Goal: Task Accomplishment & Management: Complete application form

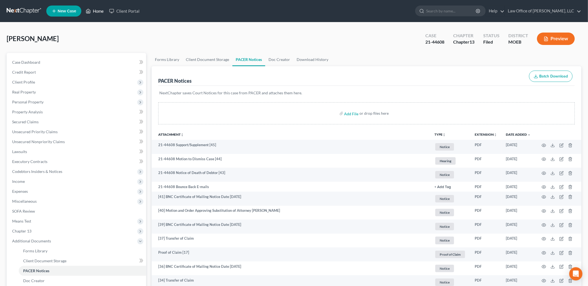
click at [98, 10] on link "Home" at bounding box center [94, 11] width 23 height 10
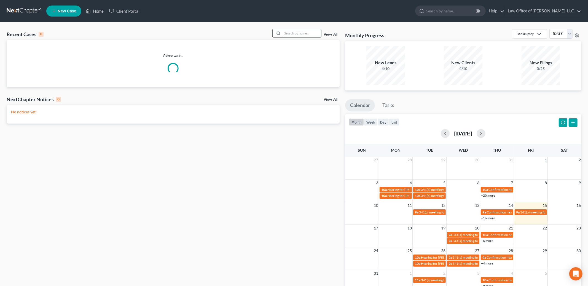
click at [295, 34] on input "search" at bounding box center [301, 33] width 39 height 8
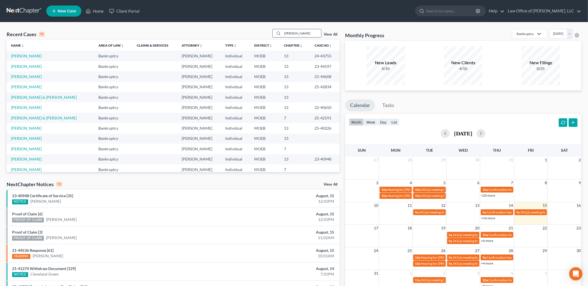
type input "[PERSON_NAME]"
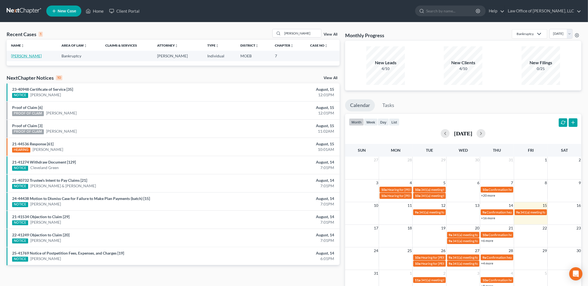
click at [37, 56] on link "[PERSON_NAME]" at bounding box center [26, 55] width 31 height 5
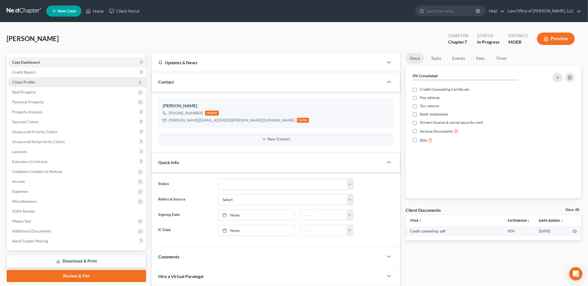
click at [26, 81] on span "Client Profile" at bounding box center [23, 82] width 23 height 5
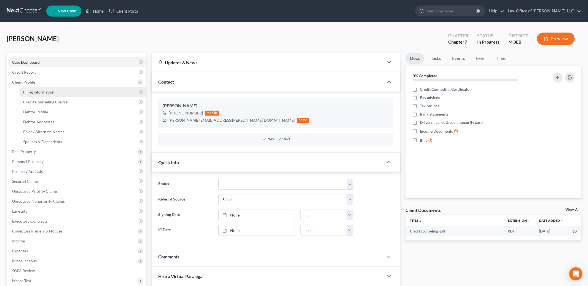
click at [40, 90] on span "Filing Information" at bounding box center [38, 92] width 31 height 5
select select "1"
select select "0"
select select "45"
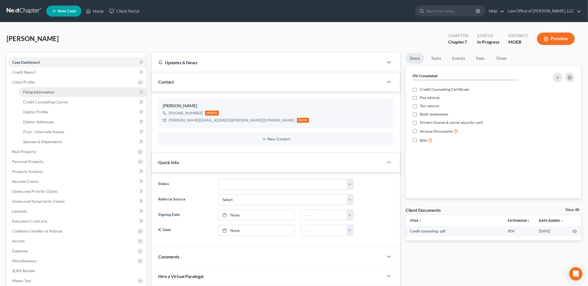
select select "0"
select select "26"
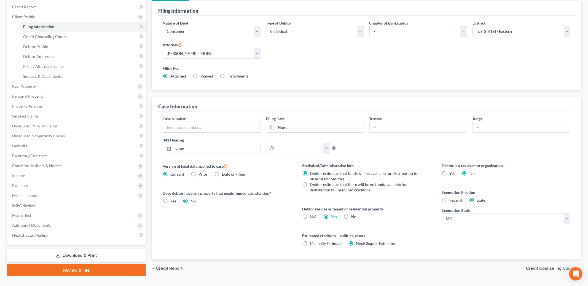
scroll to position [77, 0]
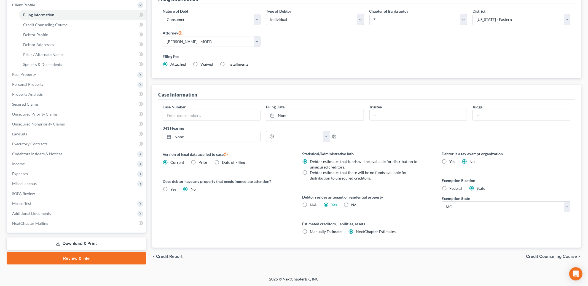
click at [538, 257] on span "Credit Counseling Course" at bounding box center [551, 256] width 51 height 4
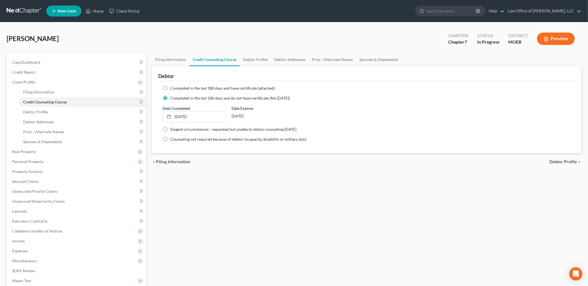
click at [558, 161] on span "Debtor Profile" at bounding box center [563, 162] width 28 height 4
select select "0"
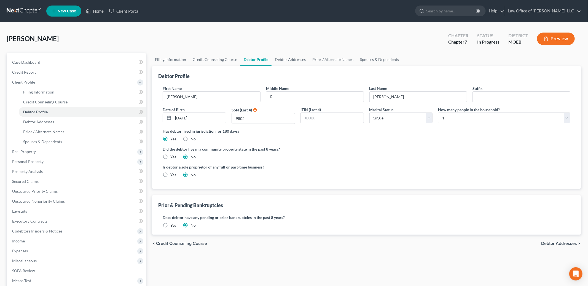
click at [554, 244] on span "Debtor Addresses" at bounding box center [559, 243] width 36 height 4
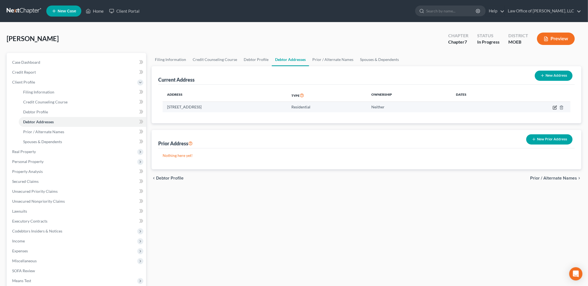
click at [555, 107] on icon "button" at bounding box center [554, 107] width 4 height 4
select select "26"
select select "0"
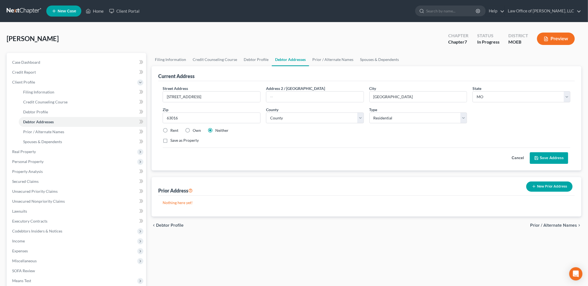
click at [545, 160] on button "Save Address" at bounding box center [549, 158] width 38 height 12
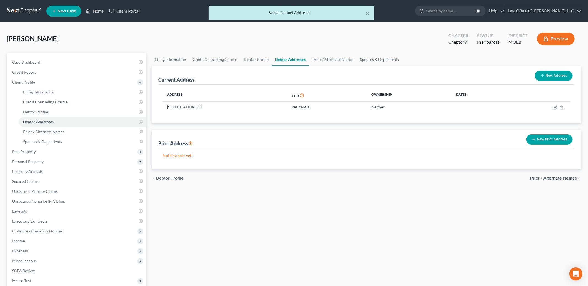
click at [552, 176] on span "Prior / Alternate Names" at bounding box center [553, 178] width 47 height 4
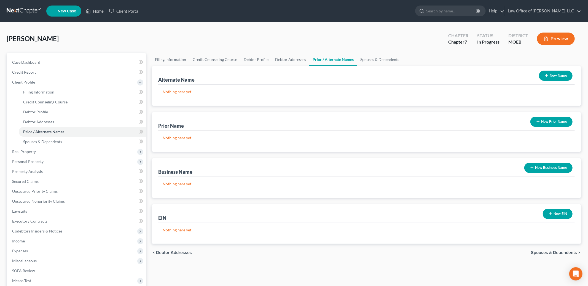
click at [537, 253] on span "Spouses & Dependents" at bounding box center [554, 252] width 46 height 4
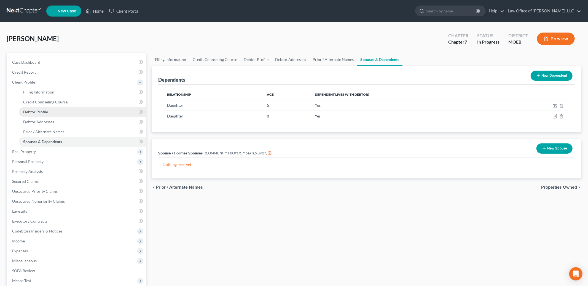
click at [49, 110] on link "Debtor Profile" at bounding box center [82, 112] width 127 height 10
select select "0"
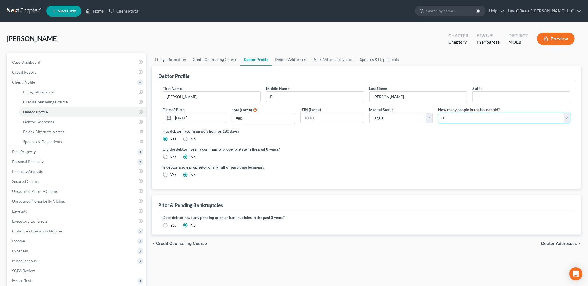
click at [451, 118] on select "Select 1 2 3 4 5 6 7 8 9 10 11 12 13 14 15 16 17 18 19 20" at bounding box center [504, 117] width 132 height 11
click at [447, 120] on select "Select 1 2 3 4 5 6 7 8 9 10 11 12 13 14 15 16 17 18 19 20" at bounding box center [504, 117] width 132 height 11
select select "2"
click at [438, 112] on select "Select 1 2 3 4 5 6 7 8 9 10 11 12 13 14 15 16 17 18 19 20" at bounding box center [504, 117] width 132 height 11
click at [284, 59] on link "Debtor Addresses" at bounding box center [289, 59] width 37 height 13
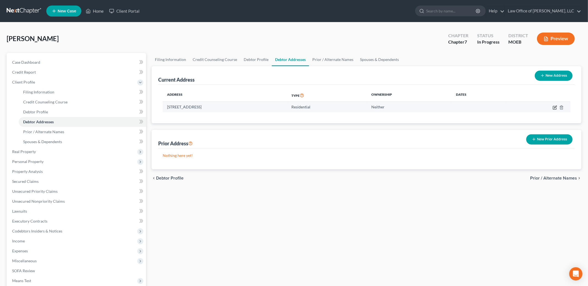
click at [554, 108] on icon "button" at bounding box center [555, 107] width 2 height 2
select select "26"
select select "49"
select select "0"
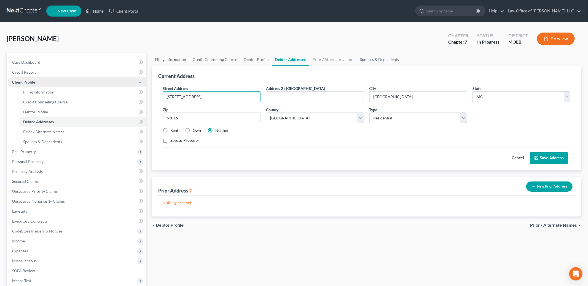
drag, startPoint x: 233, startPoint y: 96, endPoint x: 144, endPoint y: 78, distance: 90.7
click at [144, 78] on div "Petition Navigation Case Dashboard Payments Invoices Payments Payments Credit R…" at bounding box center [294, 197] width 580 height 288
type input "2"
type input "[STREET_ADDRESS][PERSON_NAME]"
type input "63026"
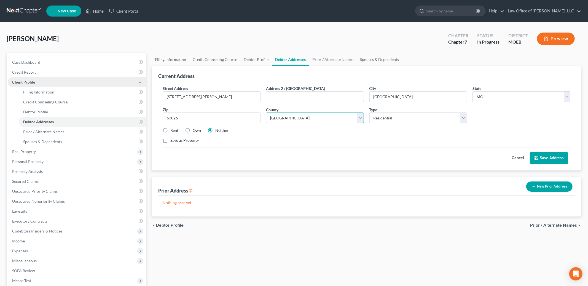
type input "[PERSON_NAME]"
click at [539, 155] on button "Save Address" at bounding box center [549, 158] width 38 height 12
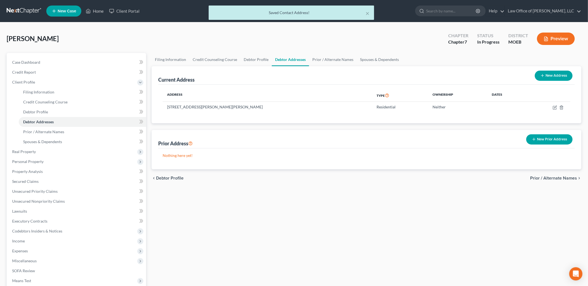
click at [541, 140] on button "New Prior Address" at bounding box center [549, 139] width 46 height 10
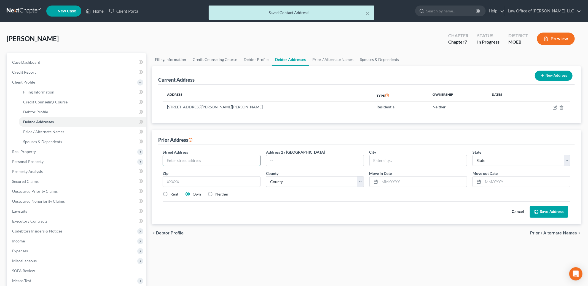
click at [187, 162] on input "text" at bounding box center [211, 160] width 97 height 10
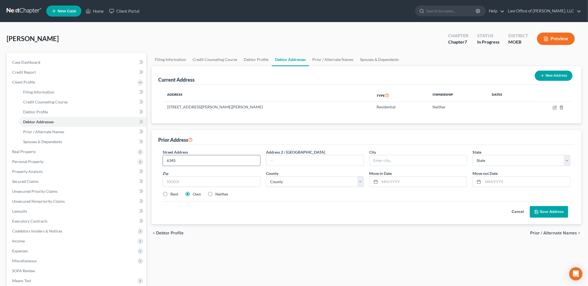
type input "[STREET_ADDRESS]"
click at [174, 183] on input "text" at bounding box center [212, 181] width 98 height 11
type input "63016"
type input "[GEOGRAPHIC_DATA]"
select select "26"
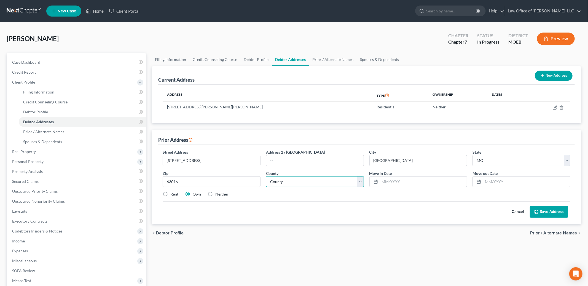
click at [290, 182] on select "County" at bounding box center [315, 181] width 98 height 11
select select "49"
click at [266, 176] on select "County [GEOGRAPHIC_DATA] [GEOGRAPHIC_DATA] [GEOGRAPHIC_DATA] [GEOGRAPHIC_DATA] …" at bounding box center [315, 181] width 98 height 11
click at [383, 179] on input "text" at bounding box center [423, 181] width 87 height 10
type input "05/2019"
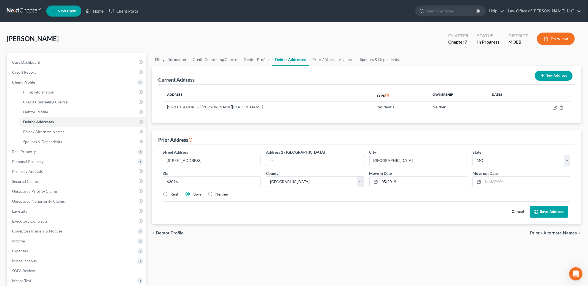
click at [215, 194] on label "Neither" at bounding box center [221, 194] width 13 height 6
click at [217, 194] on input "Neither" at bounding box center [219, 193] width 4 height 4
radio input "true"
click at [489, 182] on input "text" at bounding box center [526, 181] width 87 height 10
type input "07/2025"
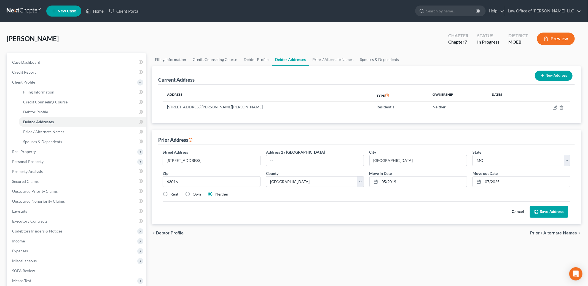
click at [548, 208] on button "Save Address" at bounding box center [549, 212] width 38 height 12
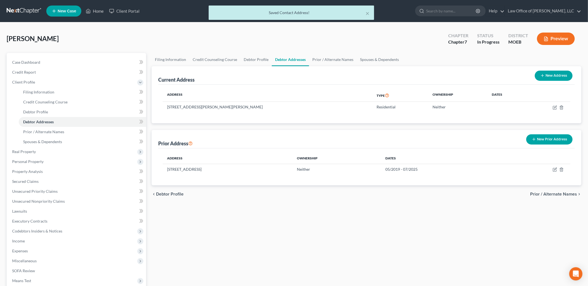
click at [549, 193] on span "Prior / Alternate Names" at bounding box center [553, 194] width 47 height 4
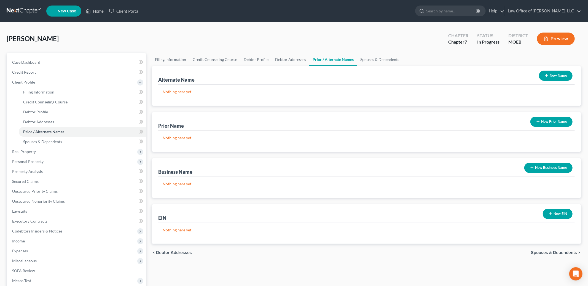
click at [544, 252] on span "Spouses & Dependents" at bounding box center [554, 252] width 46 height 4
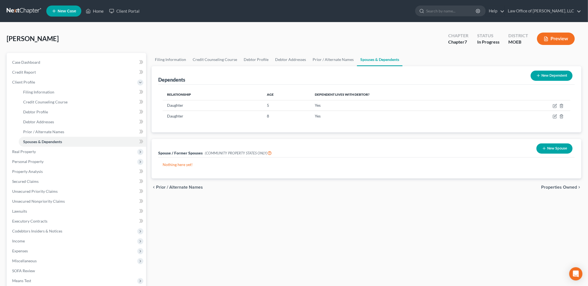
click at [552, 185] on span "Properties Owned" at bounding box center [559, 187] width 36 height 4
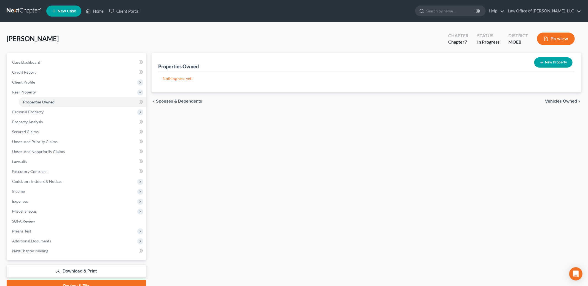
click at [554, 99] on span "Vehicles Owned" at bounding box center [561, 101] width 32 height 4
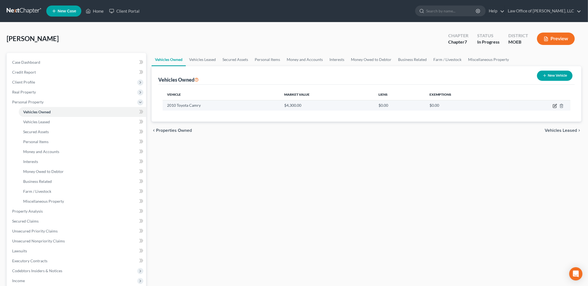
click at [553, 104] on icon "button" at bounding box center [554, 105] width 3 height 3
select select "0"
select select "16"
select select "2"
select select "0"
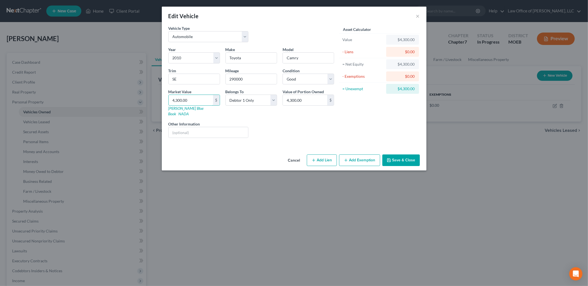
drag, startPoint x: 194, startPoint y: 100, endPoint x: 156, endPoint y: 91, distance: 38.5
click at [156, 91] on div "Edit Vehicle × Vehicle Type Select Automobile Truck Trailer Watercraft Aircraft…" at bounding box center [294, 143] width 588 height 286
click at [203, 97] on input "4,300.00" at bounding box center [191, 100] width 44 height 10
click at [196, 101] on input "4,300.00" at bounding box center [191, 100] width 44 height 10
type input "2"
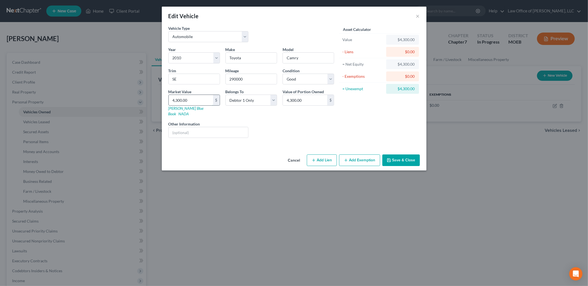
type input "2.00"
type input "25"
type input "25.00"
type input "250"
type input "250.00"
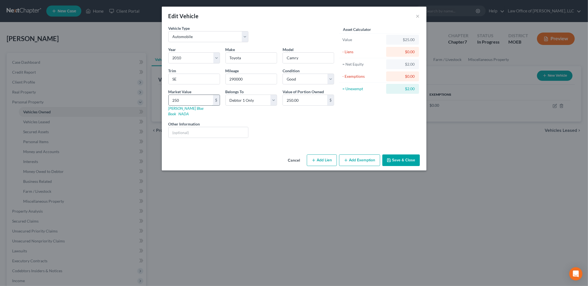
type input "2500"
type input "2,500.00"
click at [363, 155] on button "Add Exemption" at bounding box center [359, 160] width 41 height 12
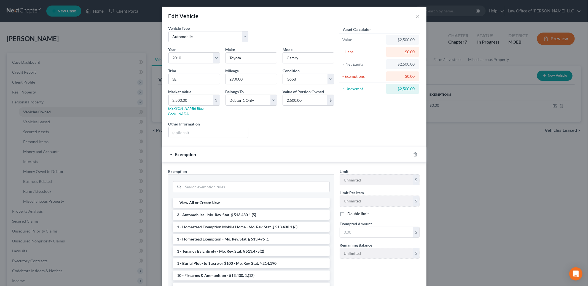
scroll to position [1, 0]
click at [292, 208] on li "3 - Automobiles - Mo. Rev. Stat. § 513.430 1.(5)" at bounding box center [251, 213] width 157 height 10
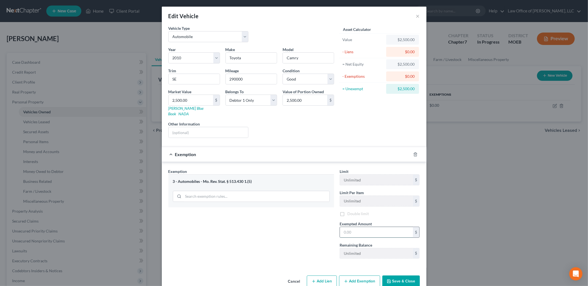
click at [349, 227] on input "text" at bounding box center [376, 232] width 73 height 10
type input "2,500.00"
click at [398, 276] on button "Save & Close" at bounding box center [400, 282] width 37 height 12
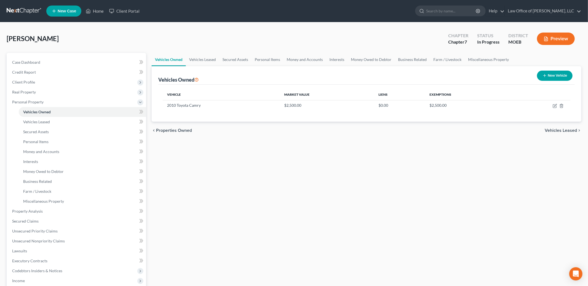
click at [548, 130] on span "Vehicles Leased" at bounding box center [560, 130] width 32 height 4
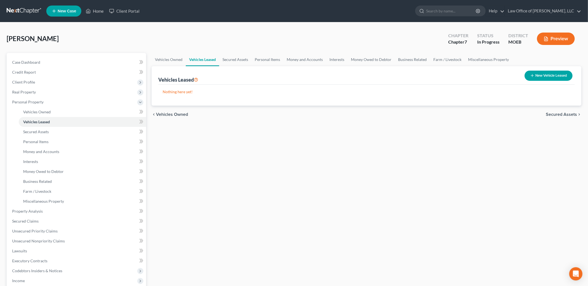
click at [551, 115] on span "Secured Assets" at bounding box center [561, 114] width 31 height 4
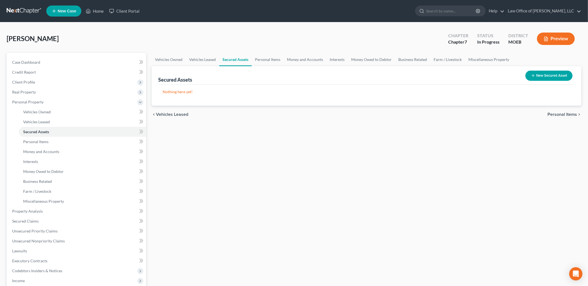
click at [553, 114] on span "Personal Items" at bounding box center [561, 114] width 29 height 4
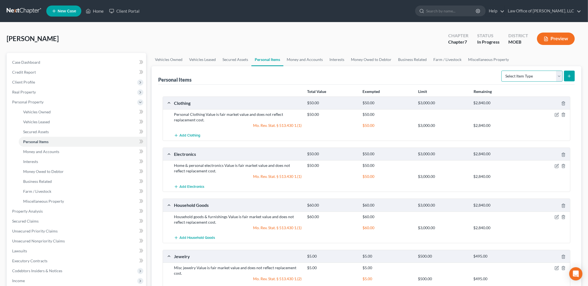
click at [542, 74] on select "Select Item Type Clothing Collectibles Of Value Electronics Firearms Household …" at bounding box center [531, 76] width 61 height 11
click at [300, 59] on link "Money and Accounts" at bounding box center [304, 59] width 43 height 13
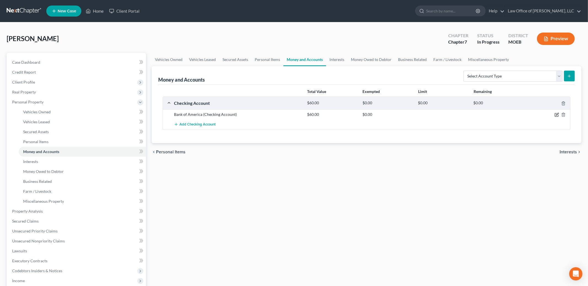
click at [555, 115] on icon "button" at bounding box center [556, 114] width 4 height 4
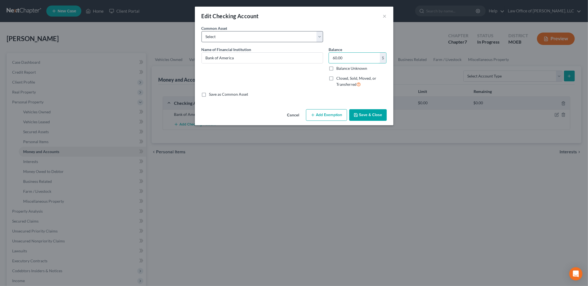
drag, startPoint x: 352, startPoint y: 60, endPoint x: 286, endPoint y: 40, distance: 69.8
click at [286, 40] on div "Common Asset Select PNC Name of Financial Institution * Bank of America Balance…" at bounding box center [293, 61] width 185 height 72
click at [351, 58] on input "60.00" at bounding box center [354, 58] width 51 height 10
type input "41.92"
click at [333, 113] on button "Add Exemption" at bounding box center [326, 115] width 41 height 12
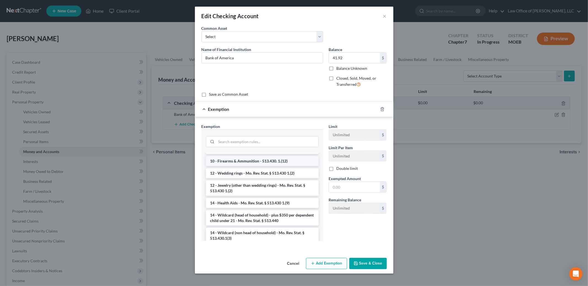
scroll to position [64, 0]
click at [262, 230] on li "14 - Wildcard (non head of household) - Mo. Rev. Stat. § 513.430.1(3)" at bounding box center [262, 233] width 113 height 15
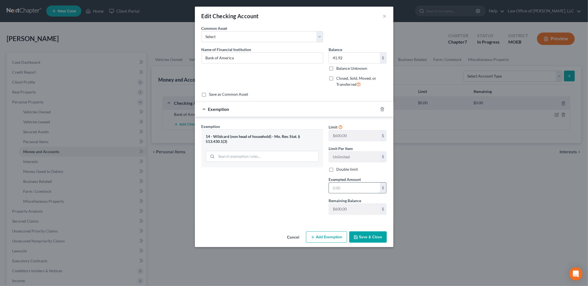
click at [340, 188] on input "text" at bounding box center [354, 187] width 51 height 10
type input "41.92"
click at [366, 237] on button "Save & Close" at bounding box center [367, 237] width 37 height 12
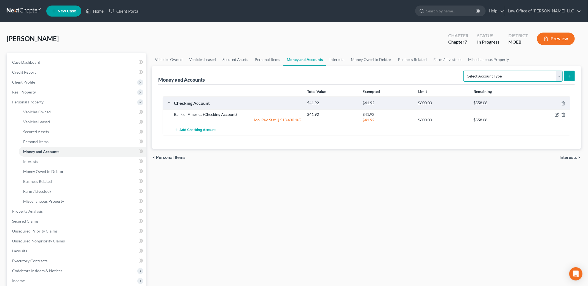
click at [479, 74] on select "Select Account Type Brokerage Cash on Hand Certificates of Deposit Checking Acc…" at bounding box center [512, 76] width 99 height 11
click at [562, 156] on span "Interests" at bounding box center [567, 157] width 17 height 4
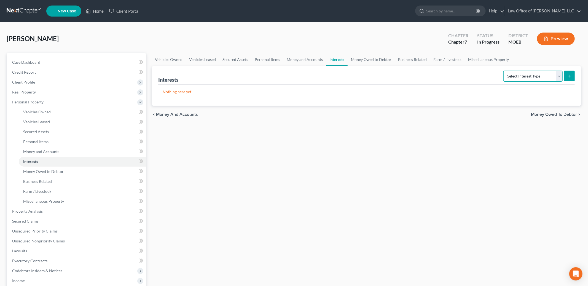
click at [534, 75] on select "Select Interest Type 401K Annuity Bond Education IRA Government Bond Government…" at bounding box center [532, 76] width 59 height 11
click at [374, 62] on link "Money Owed to Debtor" at bounding box center [370, 59] width 47 height 13
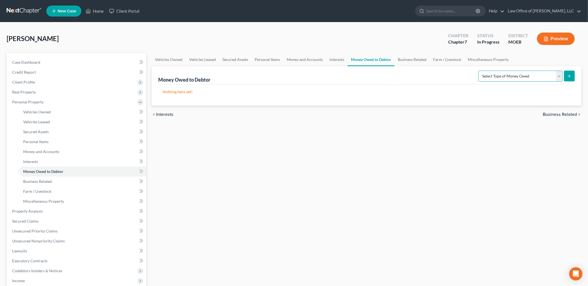
click at [520, 75] on select "Select Type of Money Owed Accounts Receivable Alimony Child Support Claims Agai…" at bounding box center [520, 76] width 84 height 11
click at [412, 59] on link "Business Related" at bounding box center [411, 59] width 35 height 13
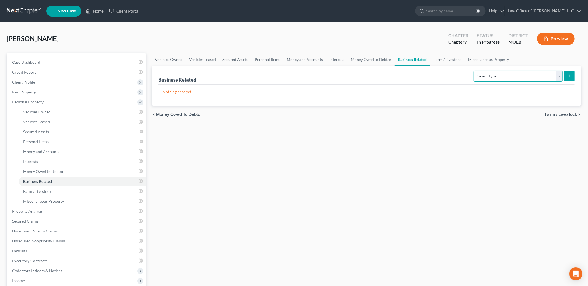
click at [487, 75] on select "Select Type Customer Lists Franchises Inventory Licenses Machinery Office Equip…" at bounding box center [517, 76] width 89 height 11
click at [444, 58] on link "Farm / Livestock" at bounding box center [447, 59] width 35 height 13
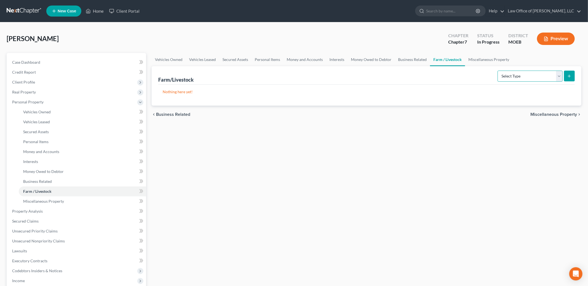
click at [512, 72] on select "Select Type Animals & Livestock Crops: Growing or Harvested Farming Equipment F…" at bounding box center [529, 76] width 65 height 11
click at [474, 58] on link "Miscellaneous Property" at bounding box center [488, 59] width 47 height 13
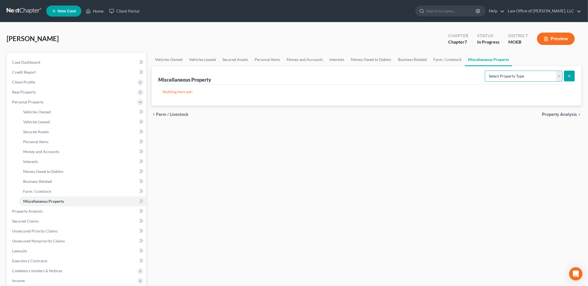
click at [491, 72] on select "Select Property Type Assigned for Creditor Benefit [DATE] Holding for Another N…" at bounding box center [524, 76] width 78 height 11
click at [549, 115] on span "Property Analysis" at bounding box center [559, 114] width 35 height 4
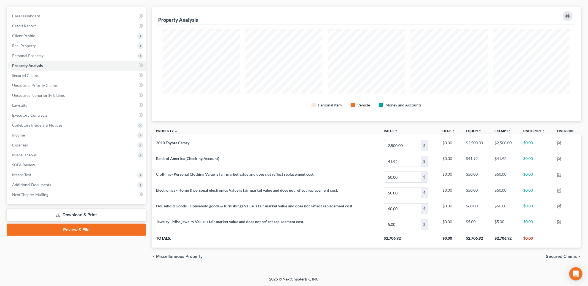
click at [564, 258] on span "Secured Claims" at bounding box center [561, 256] width 31 height 4
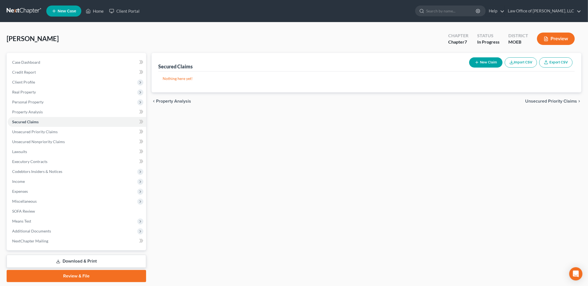
click at [536, 101] on span "Unsecured Priority Claims" at bounding box center [551, 101] width 52 height 4
click at [63, 120] on link "Secured Claims" at bounding box center [77, 122] width 138 height 10
click at [540, 100] on span "Unsecured Priority Claims" at bounding box center [551, 101] width 52 height 4
click at [540, 99] on span "Unsecured Nonpriority Claims" at bounding box center [547, 101] width 60 height 4
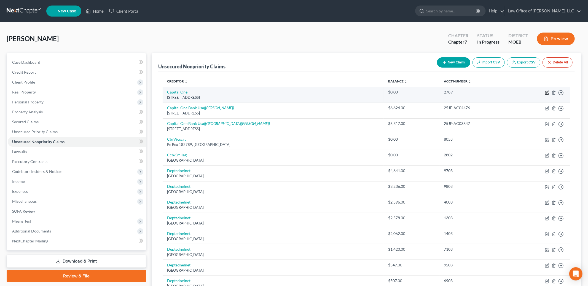
click at [547, 93] on icon "button" at bounding box center [547, 92] width 4 height 4
select select "46"
select select "2"
select select "0"
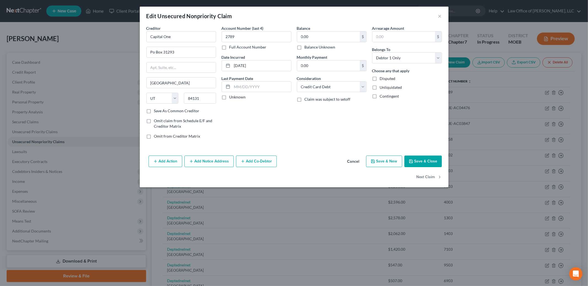
click at [304, 47] on label "Balance Unknown" at bounding box center [319, 47] width 31 height 6
click at [307, 47] on input "Balance Unknown" at bounding box center [309, 46] width 4 height 4
checkbox input "true"
click at [417, 160] on button "Save & Close" at bounding box center [422, 161] width 37 height 12
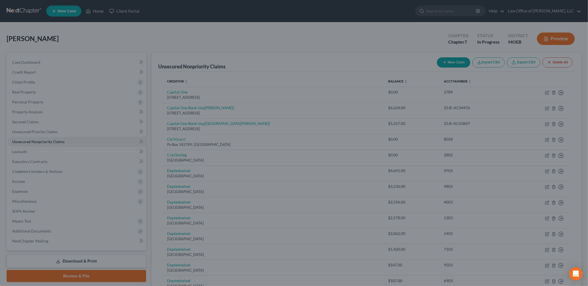
type input "0"
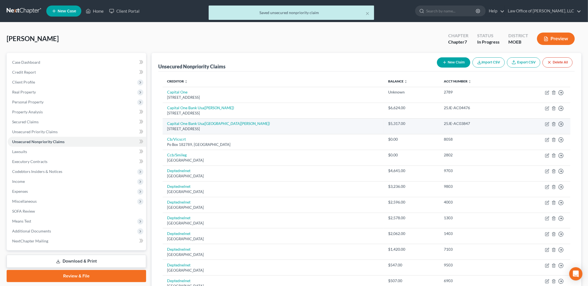
scroll to position [7, 0]
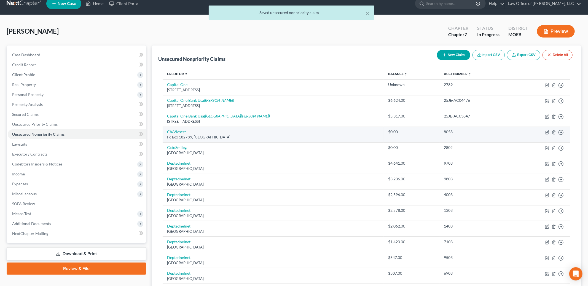
click at [544, 133] on td "Move to D Move to E Move to G Move to Notice Only" at bounding box center [540, 134] width 59 height 16
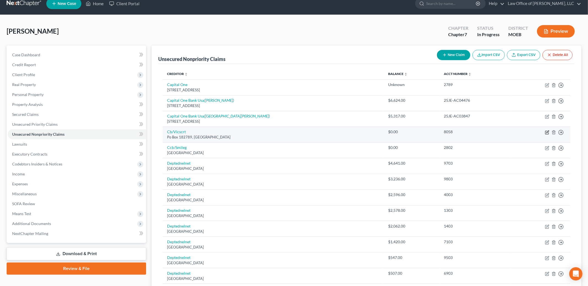
click at [546, 132] on icon "button" at bounding box center [547, 132] width 4 height 4
select select "36"
select select "2"
select select "0"
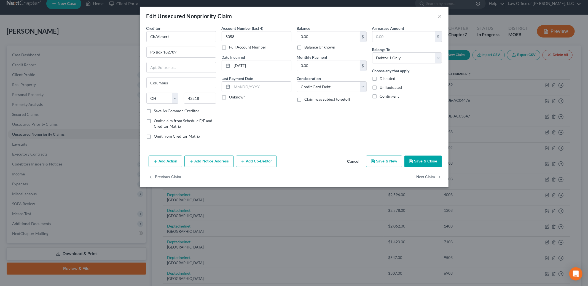
click at [304, 47] on label "Balance Unknown" at bounding box center [319, 47] width 31 height 6
click at [307, 47] on input "Balance Unknown" at bounding box center [309, 46] width 4 height 4
checkbox input "true"
click at [422, 158] on button "Save & Close" at bounding box center [422, 161] width 37 height 12
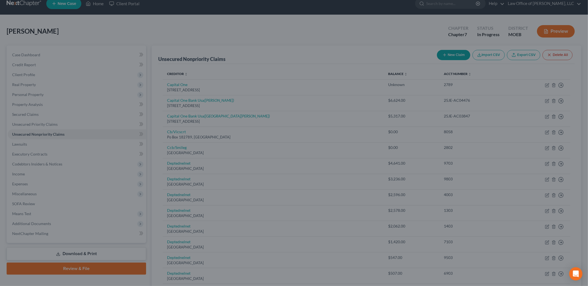
type input "0"
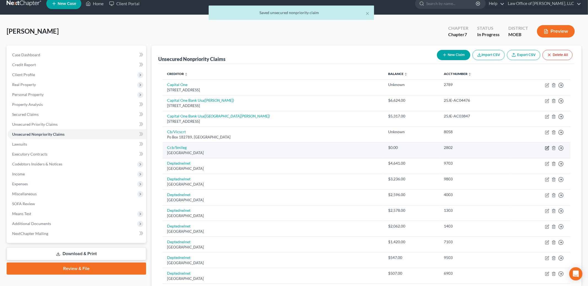
click at [547, 147] on icon "button" at bounding box center [547, 148] width 4 height 4
select select "36"
select select "2"
select select "0"
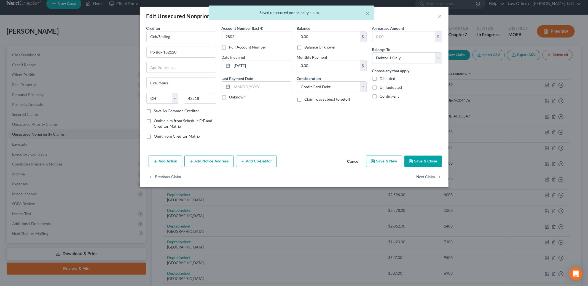
drag, startPoint x: 298, startPoint y: 48, endPoint x: 301, endPoint y: 48, distance: 3.0
click at [304, 48] on label "Balance Unknown" at bounding box center [319, 47] width 31 height 6
click at [307, 48] on input "Balance Unknown" at bounding box center [309, 46] width 4 height 4
checkbox input "true"
click at [421, 163] on button "Save & Close" at bounding box center [422, 161] width 37 height 12
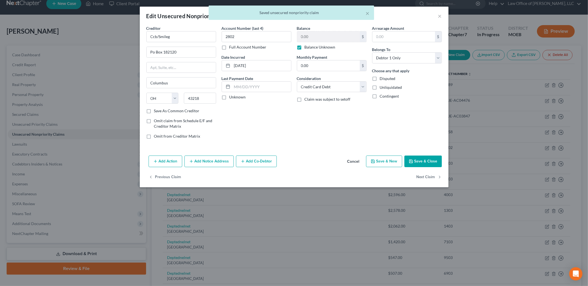
type input "0"
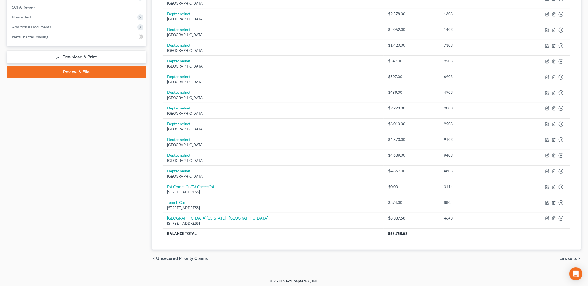
scroll to position [206, 0]
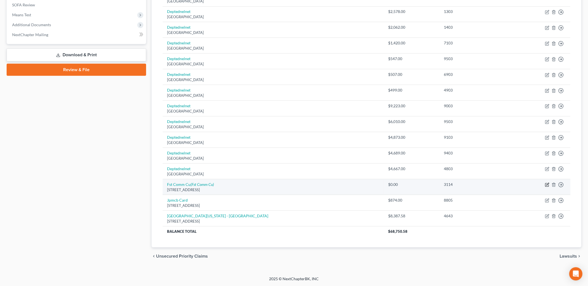
click at [545, 185] on icon "button" at bounding box center [546, 184] width 3 height 3
select select "26"
select select "2"
select select "0"
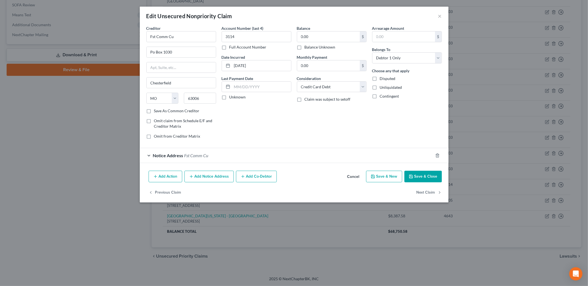
click at [304, 45] on label "Balance Unknown" at bounding box center [319, 47] width 31 height 6
click at [307, 45] on input "Balance Unknown" at bounding box center [309, 46] width 4 height 4
checkbox input "true"
click at [430, 186] on div "Add Action Add Notice Address Add Co-Debtor Cancel Save & New Save & Close" at bounding box center [294, 177] width 309 height 18
click at [428, 173] on button "Save & Close" at bounding box center [422, 177] width 37 height 12
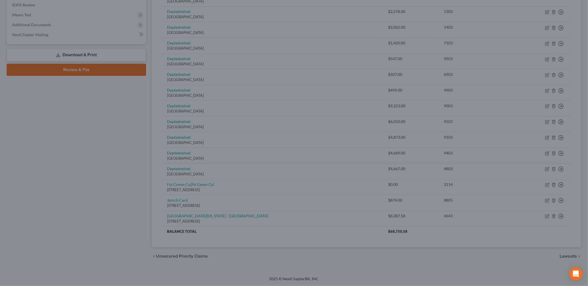
type input "0"
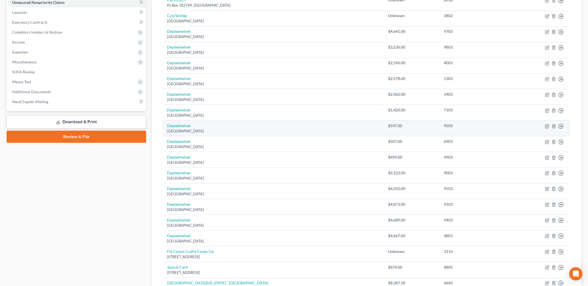
scroll to position [0, 0]
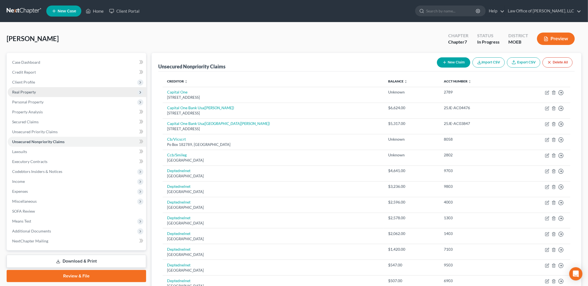
click at [36, 90] on span "Real Property" at bounding box center [77, 92] width 138 height 10
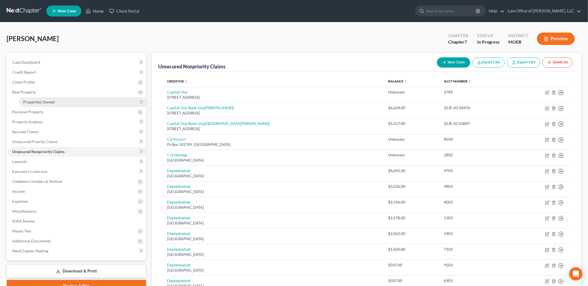
click at [38, 98] on link "Properties Owned" at bounding box center [82, 102] width 127 height 10
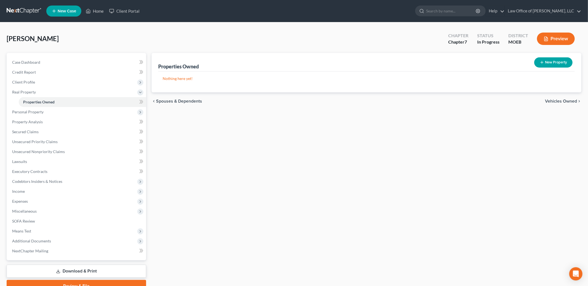
click at [544, 63] on button "New Property" at bounding box center [553, 62] width 38 height 10
select select "26"
select select "49"
select select "0"
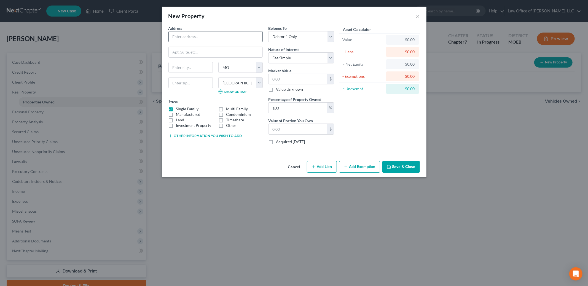
click at [185, 36] on input "text" at bounding box center [216, 36] width 94 height 10
type input "Lot 46 Raintree"
click at [176, 109] on label "Single Family" at bounding box center [187, 109] width 23 height 6
click at [178, 109] on input "Single Family" at bounding box center [180, 108] width 4 height 4
checkbox input "false"
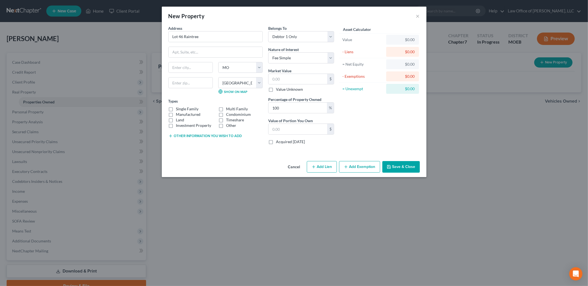
click at [176, 120] on label "Land" at bounding box center [180, 120] width 8 height 6
click at [178, 120] on input "Land" at bounding box center [180, 119] width 4 height 4
checkbox input "true"
click at [330, 36] on select "Select Debtor 1 Only Debtor 2 Only Debtor 1 And Debtor 2 Only At Least One Of T…" at bounding box center [301, 36] width 66 height 11
select select "3"
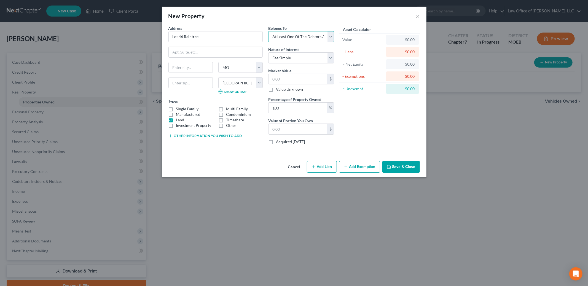
click at [268, 31] on select "Select Debtor 1 Only Debtor 2 Only Debtor 1 And Debtor 2 Only At Least One Of T…" at bounding box center [301, 36] width 66 height 11
click at [331, 56] on select "Select Fee Simple Joint Tenant Life Estate Equitable Interest Future Interest T…" at bounding box center [301, 57] width 66 height 11
select select "1"
click at [268, 52] on select "Select Fee Simple Joint Tenant Life Estate Equitable Interest Future Interest T…" at bounding box center [301, 57] width 66 height 11
click at [215, 135] on button "Other information you wish to add" at bounding box center [205, 136] width 74 height 4
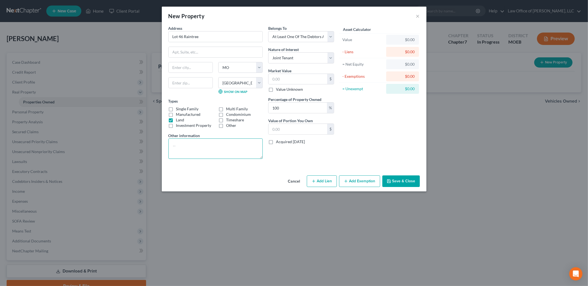
click at [193, 146] on textarea at bounding box center [215, 148] width 94 height 20
type textarea "Father's vacant lot. [PERSON_NAME] was put on the deed so that her children can…"
click at [311, 128] on input "text" at bounding box center [297, 129] width 59 height 10
type input "0.00"
click at [517, 128] on div "New Property × Address * Lot 46 [GEOGRAPHIC_DATA] [US_STATE][GEOGRAPHIC_DATA] […" at bounding box center [294, 143] width 588 height 286
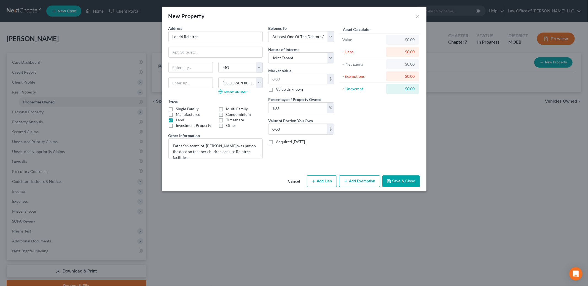
click at [394, 181] on button "Save & Close" at bounding box center [400, 181] width 37 height 12
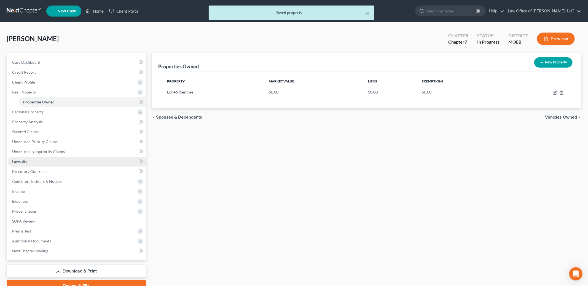
click at [35, 162] on link "Lawsuits" at bounding box center [77, 161] width 138 height 10
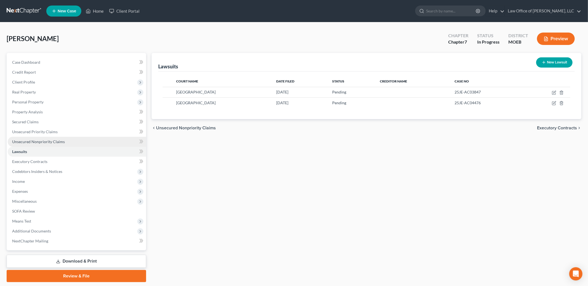
click at [60, 141] on span "Unsecured Nonpriority Claims" at bounding box center [38, 141] width 53 height 5
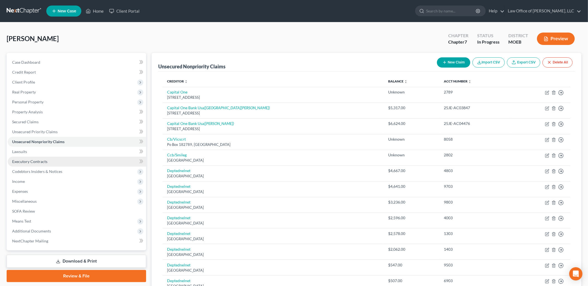
click at [68, 161] on link "Executory Contracts" at bounding box center [77, 161] width 138 height 10
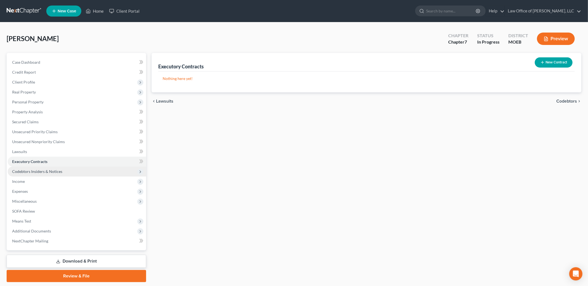
click at [75, 170] on span "Codebtors Insiders & Notices" at bounding box center [77, 171] width 138 height 10
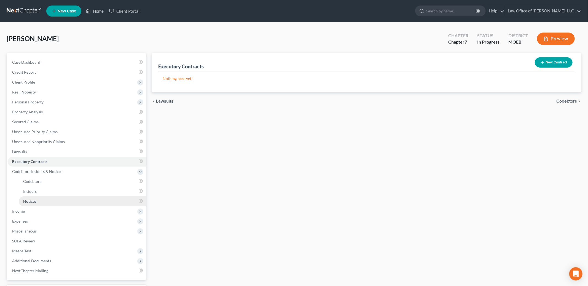
click at [39, 200] on link "Notices" at bounding box center [82, 201] width 127 height 10
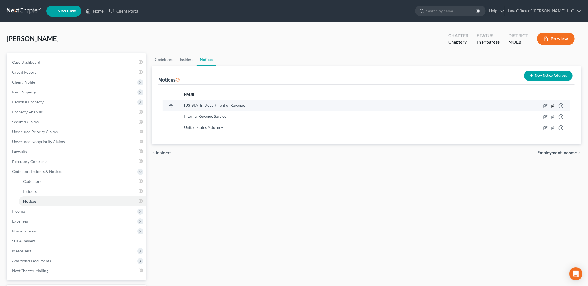
click at [551, 107] on icon "button" at bounding box center [552, 106] width 2 height 4
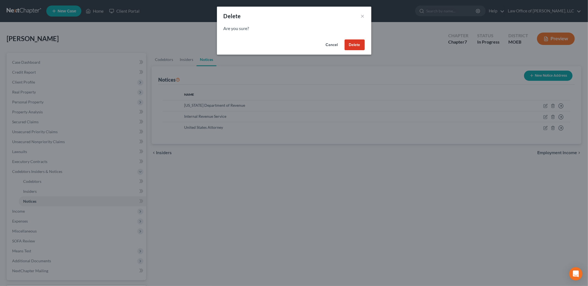
click at [354, 48] on button "Delete" at bounding box center [354, 44] width 20 height 11
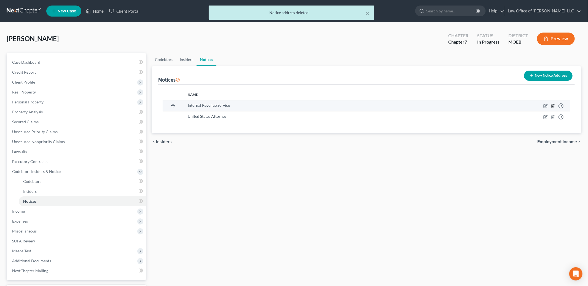
click at [554, 104] on icon "button" at bounding box center [553, 106] width 4 height 4
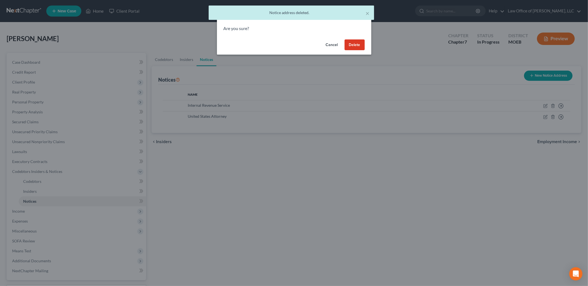
click at [352, 42] on button "Delete" at bounding box center [354, 44] width 20 height 11
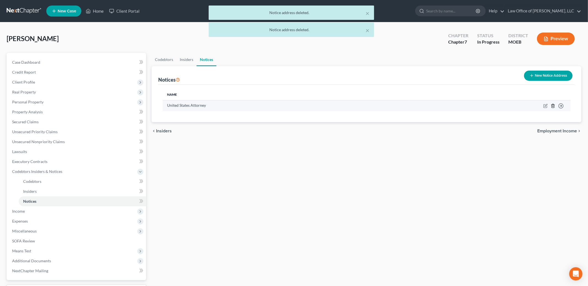
click at [552, 107] on icon "button" at bounding box center [553, 106] width 4 height 4
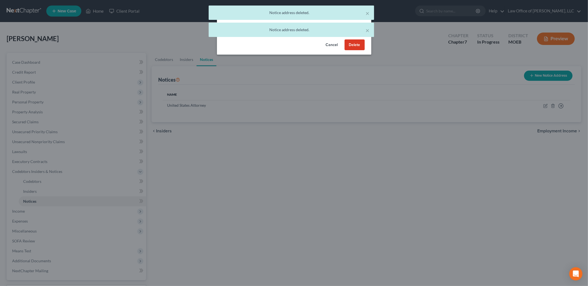
click at [358, 45] on button "Delete" at bounding box center [354, 44] width 20 height 11
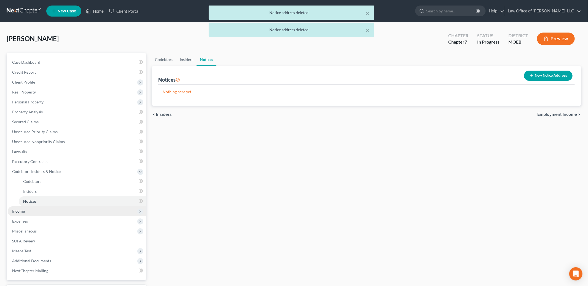
click at [41, 210] on span "Income" at bounding box center [77, 211] width 138 height 10
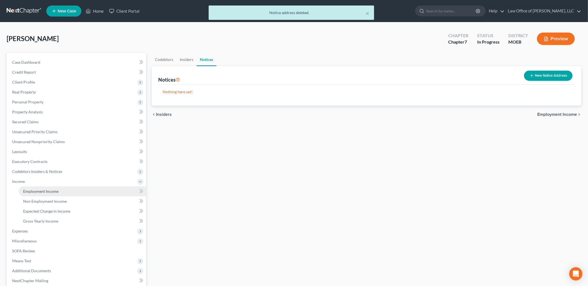
click at [42, 193] on span "Employment Income" at bounding box center [40, 191] width 35 height 5
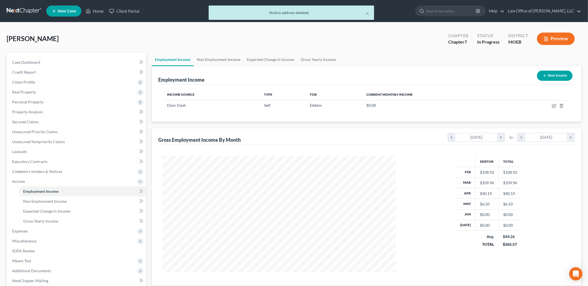
scroll to position [116, 244]
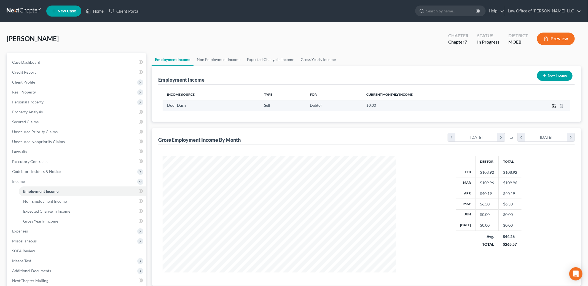
click at [553, 106] on icon "button" at bounding box center [554, 106] width 4 height 4
select select "1"
select select "0"
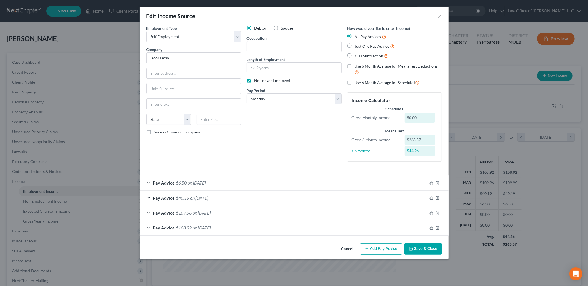
click at [405, 250] on button "Save & Close" at bounding box center [422, 249] width 37 height 12
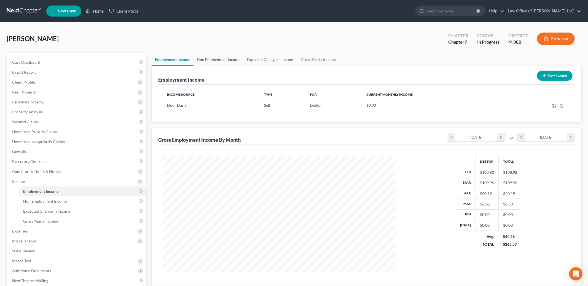
click at [216, 60] on link "Non Employment Income" at bounding box center [218, 59] width 50 height 13
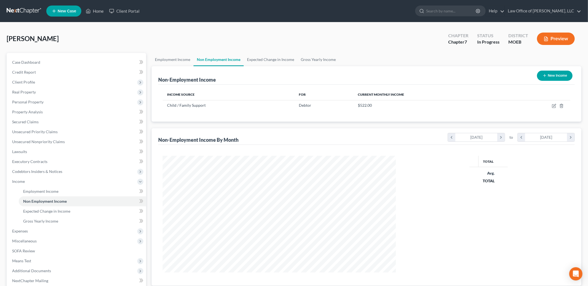
scroll to position [116, 244]
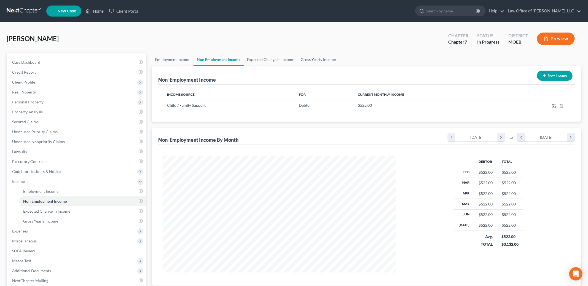
click at [309, 59] on link "Gross Yearly Income" at bounding box center [318, 59] width 42 height 13
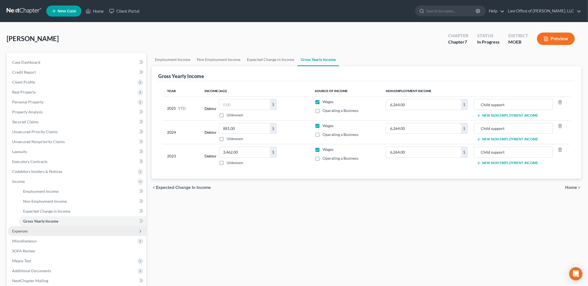
click at [38, 230] on span "Expenses" at bounding box center [77, 231] width 138 height 10
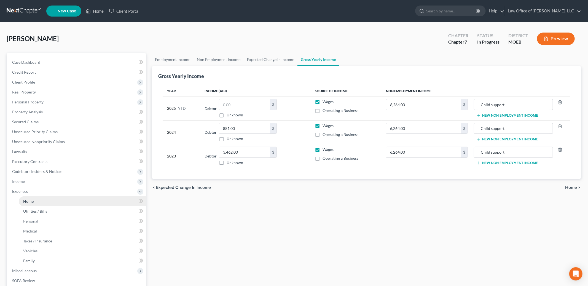
click at [34, 203] on link "Home" at bounding box center [82, 201] width 127 height 10
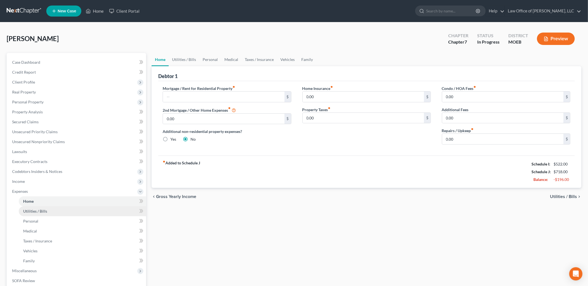
click at [35, 210] on span "Utilities / Bills" at bounding box center [35, 211] width 24 height 5
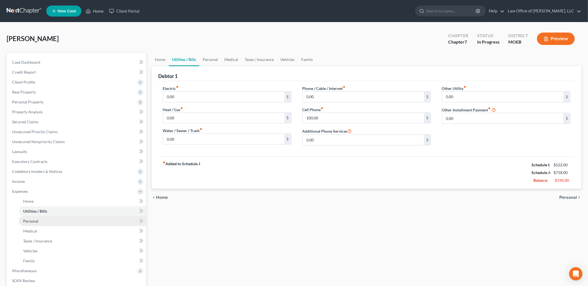
click at [34, 221] on span "Personal" at bounding box center [30, 220] width 15 height 5
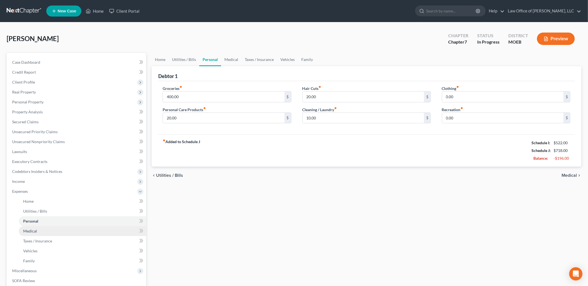
click at [31, 231] on span "Medical" at bounding box center [30, 230] width 14 height 5
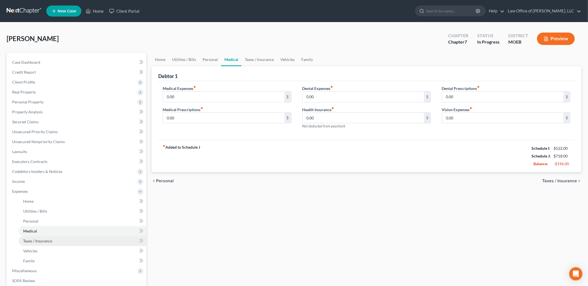
click at [29, 241] on span "Taxes / Insurance" at bounding box center [37, 240] width 29 height 5
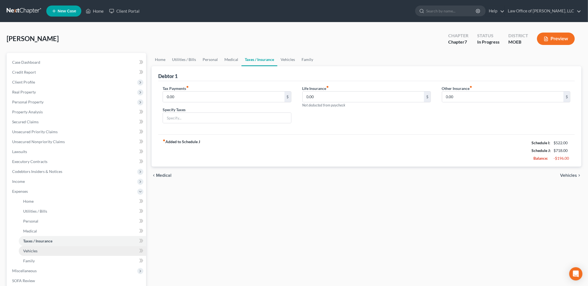
click at [26, 252] on span "Vehicles" at bounding box center [30, 250] width 14 height 5
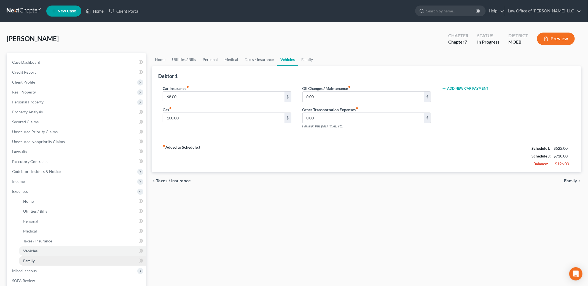
click at [29, 263] on link "Family" at bounding box center [82, 261] width 127 height 10
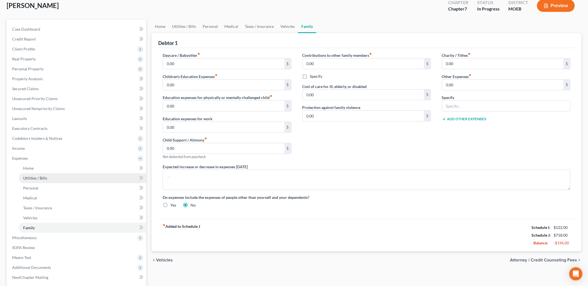
scroll to position [36, 0]
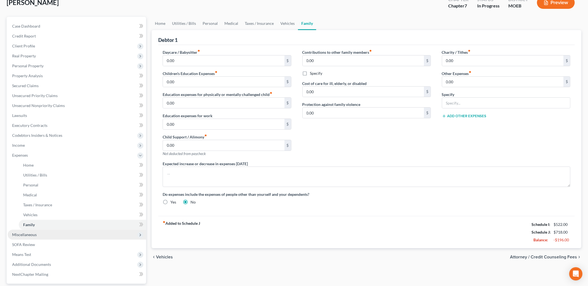
click at [21, 236] on span "Miscellaneous" at bounding box center [24, 234] width 25 height 5
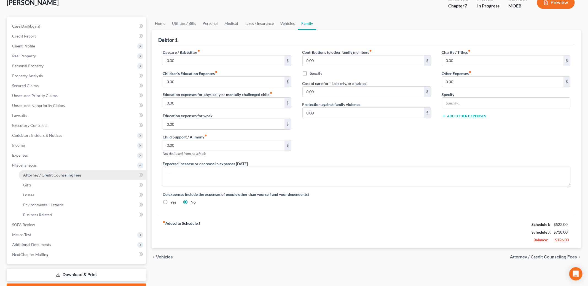
click at [63, 174] on span "Attorney / Credit Counseling Fees" at bounding box center [52, 174] width 58 height 5
select select "1"
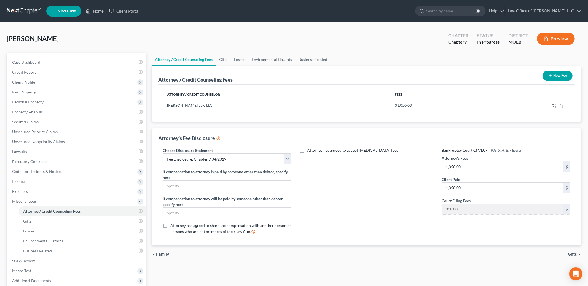
click at [573, 253] on span "Gifts" at bounding box center [572, 254] width 9 height 4
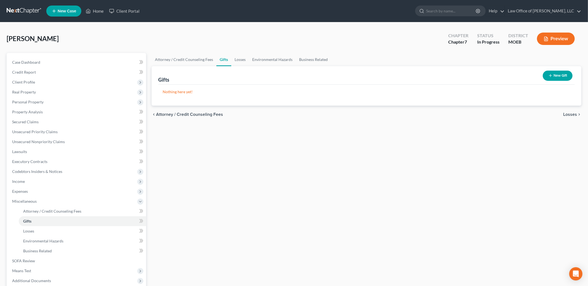
click at [569, 114] on span "Losses" at bounding box center [570, 114] width 14 height 4
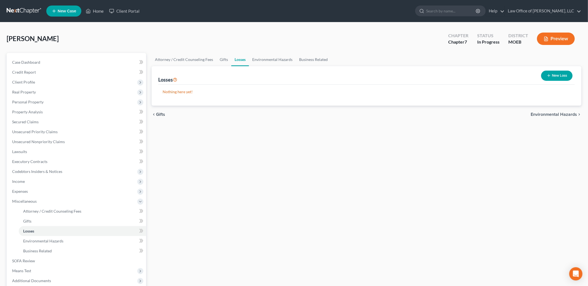
click at [569, 114] on span "Environmental Hazards" at bounding box center [553, 114] width 46 height 4
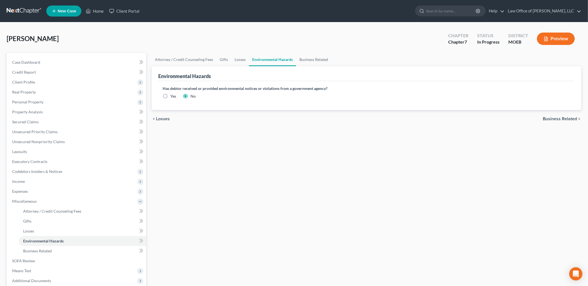
click at [565, 117] on span "Business Related" at bounding box center [560, 119] width 34 height 4
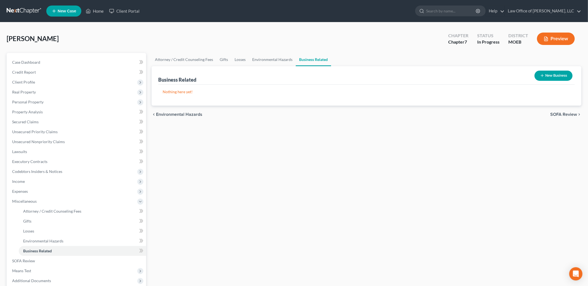
click at [544, 77] on button "New Business" at bounding box center [553, 76] width 38 height 10
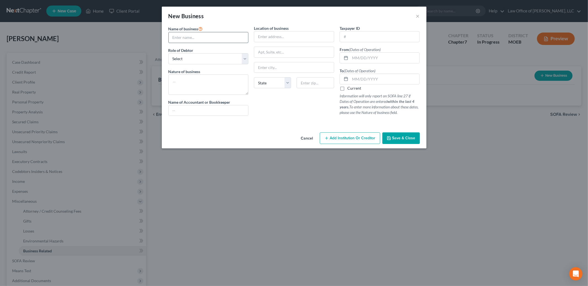
click at [212, 39] on input "text" at bounding box center [209, 37] width 80 height 10
type input "Door Dash"
click at [201, 57] on select "Select A member of a limited liability company (LLC) or limited liability partn…" at bounding box center [208, 58] width 80 height 11
select select "sole_proprietor"
click at [168, 53] on select "Select A member of a limited liability company (LLC) or limited liability partn…" at bounding box center [208, 58] width 80 height 11
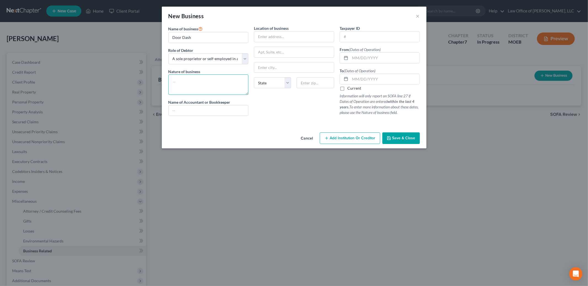
click at [199, 82] on textarea at bounding box center [208, 84] width 80 height 20
type textarea "1099 driver"
click at [356, 57] on input "text" at bounding box center [384, 58] width 69 height 10
click at [357, 57] on input "text" at bounding box center [384, 58] width 69 height 10
type input "[DATE]"
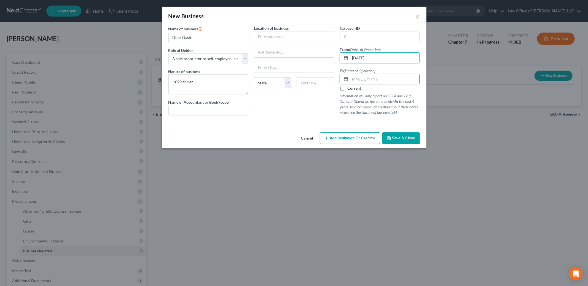
click at [363, 80] on input "text" at bounding box center [384, 79] width 69 height 10
click at [361, 79] on input "[DATE]" at bounding box center [384, 79] width 69 height 10
click at [363, 80] on input "[DATE]" at bounding box center [384, 79] width 69 height 10
click at [399, 137] on span "Save & Close" at bounding box center [403, 138] width 23 height 5
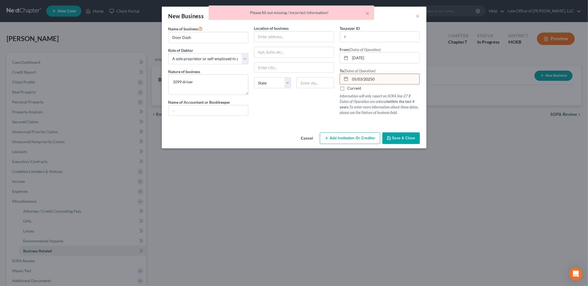
drag, startPoint x: 375, startPoint y: 78, endPoint x: 384, endPoint y: 79, distance: 9.4
click at [377, 78] on input "05/03/20250" at bounding box center [384, 79] width 69 height 10
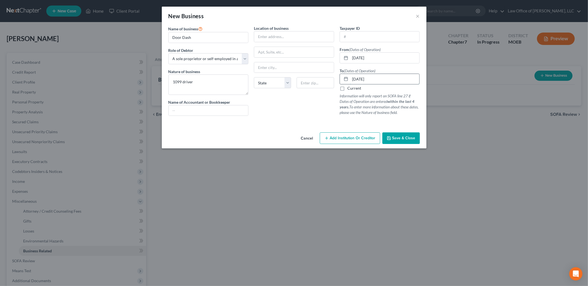
click at [363, 79] on input "[DATE]" at bounding box center [384, 79] width 69 height 10
click at [361, 79] on input "[DATE]" at bounding box center [384, 79] width 69 height 10
drag, startPoint x: 357, startPoint y: 80, endPoint x: 361, endPoint y: 80, distance: 4.1
click at [361, 80] on input "[DATE]" at bounding box center [384, 79] width 69 height 10
drag, startPoint x: 392, startPoint y: 83, endPoint x: 341, endPoint y: 74, distance: 52.0
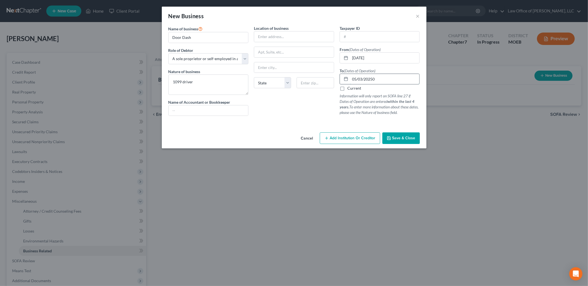
click at [341, 74] on div "05/03/20250" at bounding box center [379, 79] width 80 height 11
type input "[DATE]"
click at [400, 139] on span "Save & Close" at bounding box center [403, 138] width 23 height 5
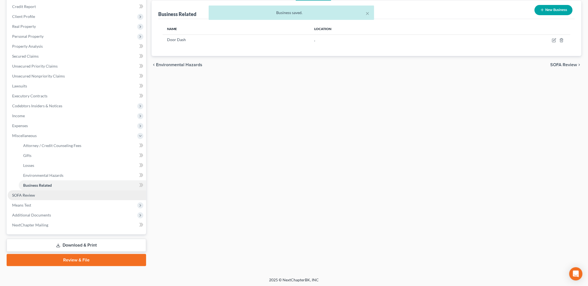
click at [36, 194] on link "SOFA Review" at bounding box center [77, 195] width 138 height 10
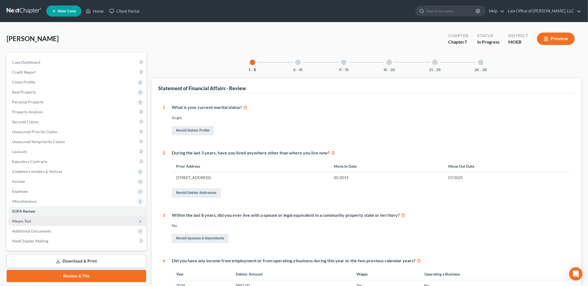
click at [39, 219] on span "Means Test" at bounding box center [77, 221] width 138 height 10
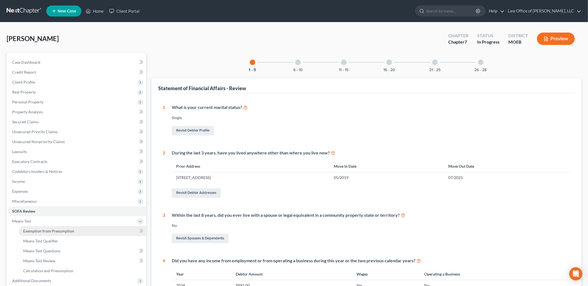
click at [46, 231] on span "Exemption from Presumption" at bounding box center [48, 230] width 51 height 5
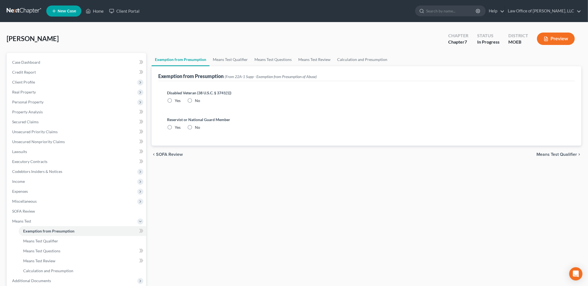
click at [195, 100] on label "No" at bounding box center [197, 101] width 5 height 6
click at [197, 100] on input "No" at bounding box center [199, 100] width 4 height 4
radio input "true"
click at [195, 126] on label "No" at bounding box center [197, 128] width 5 height 6
click at [197, 126] on input "No" at bounding box center [199, 127] width 4 height 4
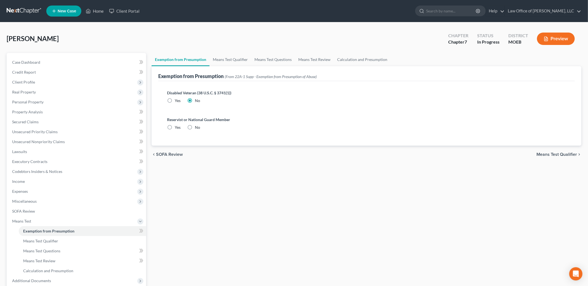
radio input "true"
click at [556, 155] on span "Means Test Qualifier" at bounding box center [556, 154] width 41 height 4
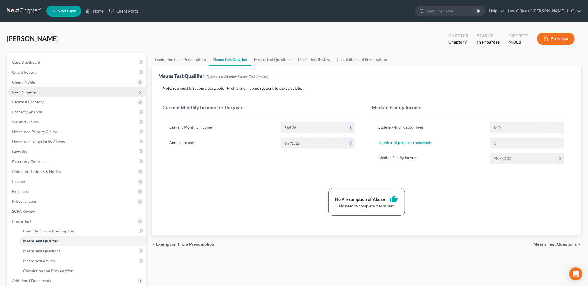
click at [35, 91] on span "Real Property" at bounding box center [24, 92] width 24 height 5
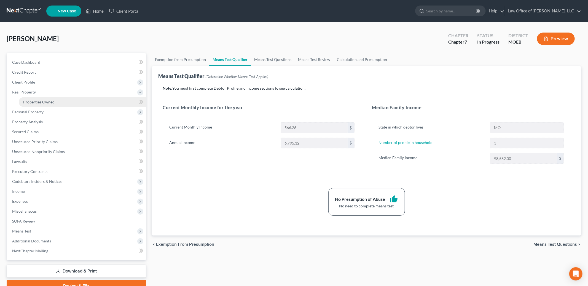
click at [36, 101] on span "Properties Owned" at bounding box center [38, 101] width 31 height 5
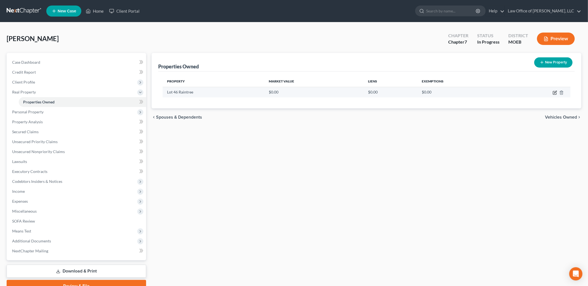
click at [554, 93] on icon "button" at bounding box center [555, 92] width 2 height 2
select select "26"
select select "49"
select select "3"
select select "1"
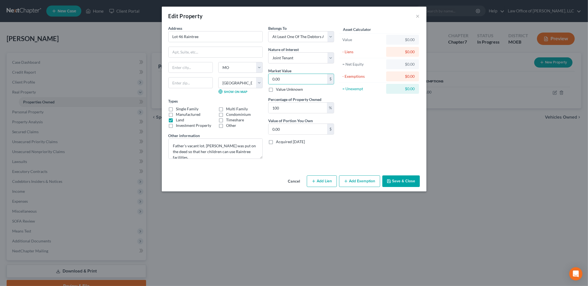
click at [276, 90] on label "Value Unknown" at bounding box center [289, 90] width 27 height 6
click at [278, 90] on input "Value Unknown" at bounding box center [280, 89] width 4 height 4
checkbox input "true"
click at [354, 181] on button "Add Exemption" at bounding box center [359, 181] width 41 height 12
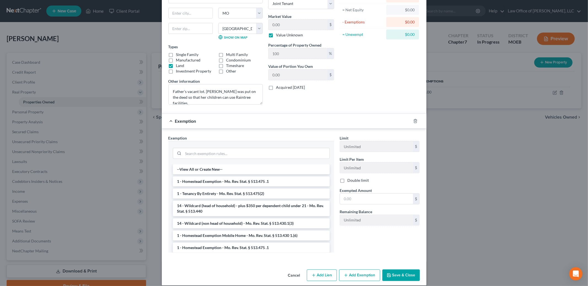
scroll to position [61, 0]
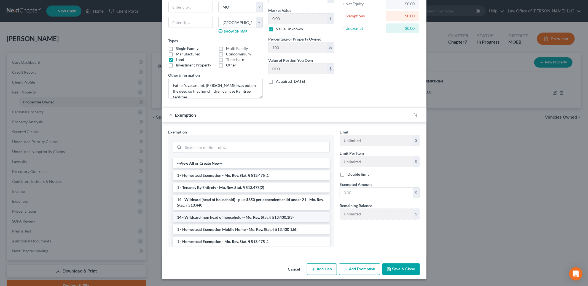
click at [266, 219] on li "14 - Wildcard (non head of household) - Mo. Rev. Stat. § 513.430.1(3)" at bounding box center [251, 217] width 157 height 10
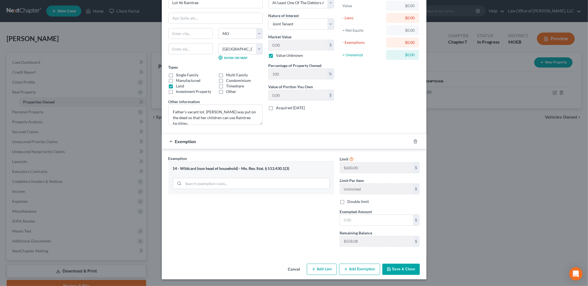
scroll to position [34, 0]
click at [365, 223] on input "text" at bounding box center [376, 220] width 73 height 10
type input "558.08"
click at [358, 270] on button "Add Exemption" at bounding box center [359, 269] width 41 height 12
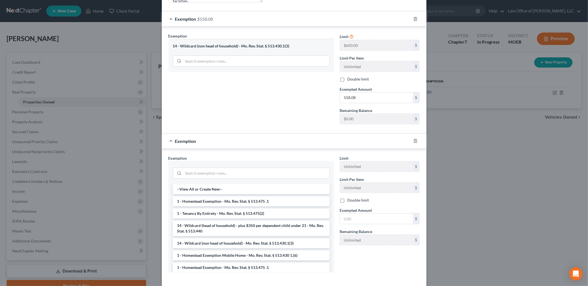
scroll to position [182, 0]
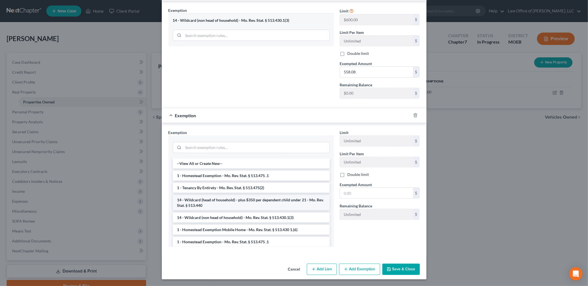
click at [288, 202] on li "14 - Wildcard (head of household) - plus $350 per dependent child under 21 - Mo…" at bounding box center [251, 202] width 157 height 15
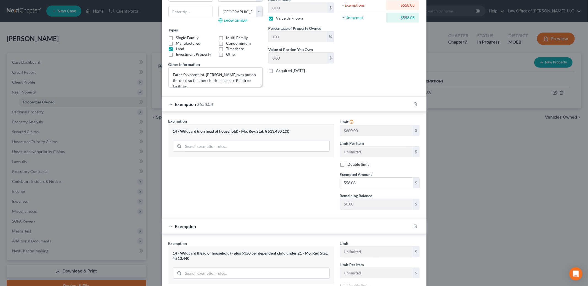
scroll to position [71, 0]
click at [414, 103] on icon "button" at bounding box center [415, 104] width 4 height 4
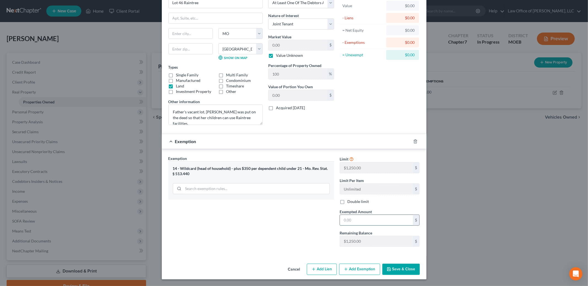
click at [352, 222] on input "text" at bounding box center [376, 220] width 73 height 10
type input "1,600.00"
click at [398, 265] on button "Save & Close" at bounding box center [400, 269] width 37 height 12
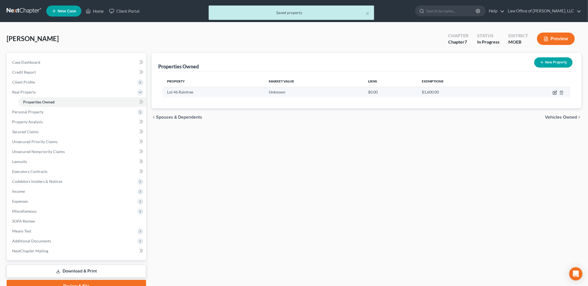
click at [553, 92] on icon "button" at bounding box center [554, 92] width 3 height 3
select select "26"
select select "49"
select select "3"
select select "1"
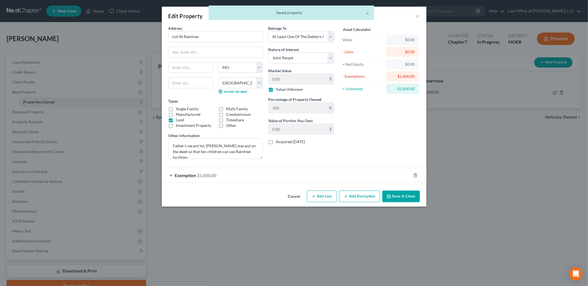
click at [364, 197] on button "Add Exemption" at bounding box center [359, 196] width 41 height 12
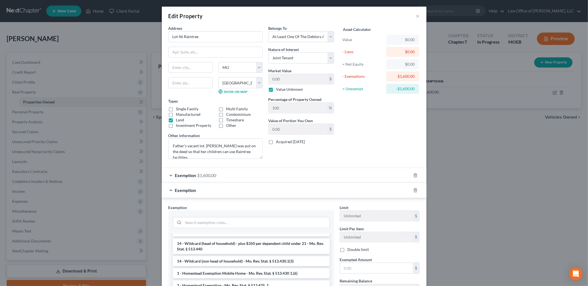
scroll to position [33, 0]
click at [288, 261] on li "14 - Wildcard (non head of household) - Mo. Rev. Stat. § 513.430.1(3)" at bounding box center [251, 260] width 157 height 10
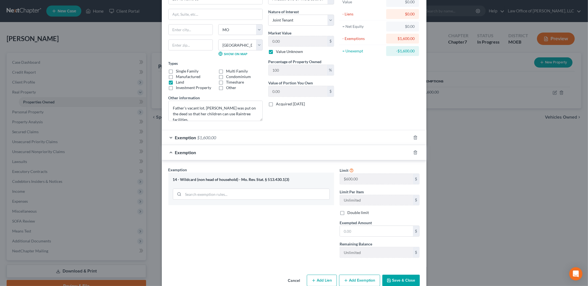
scroll to position [38, 0]
click at [358, 233] on input "text" at bounding box center [376, 230] width 73 height 10
type input "558.08"
click at [400, 277] on button "Save & Close" at bounding box center [400, 280] width 37 height 12
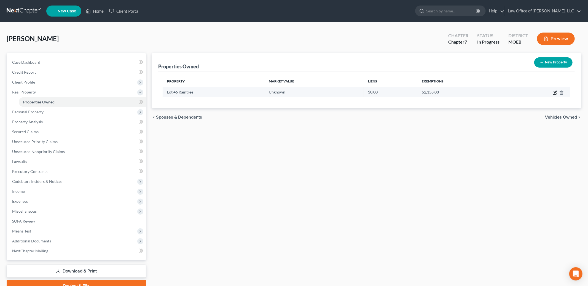
click at [555, 92] on icon "button" at bounding box center [555, 92] width 2 height 2
select select "26"
select select "49"
select select "3"
select select "1"
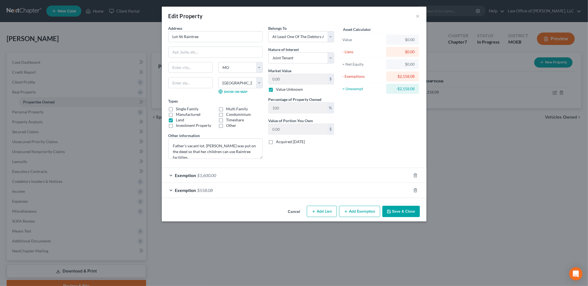
click at [276, 91] on label "Value Unknown" at bounding box center [289, 90] width 27 height 6
click at [278, 90] on input "Value Unknown" at bounding box center [280, 89] width 4 height 4
checkbox input "false"
drag, startPoint x: 288, startPoint y: 80, endPoint x: 246, endPoint y: 61, distance: 46.6
click at [246, 61] on div "Address * Lot 46 [GEOGRAPHIC_DATA] [US_STATE][GEOGRAPHIC_DATA] [GEOGRAPHIC_DATA…" at bounding box center [251, 94] width 171 height 138
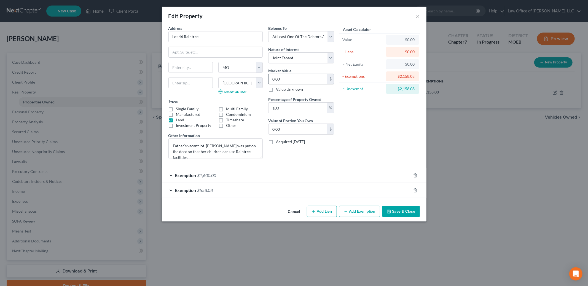
drag, startPoint x: 290, startPoint y: 85, endPoint x: 291, endPoint y: 81, distance: 4.1
click at [290, 83] on div "Market Value 0.00 $ Value Unknown" at bounding box center [301, 80] width 66 height 25
drag, startPoint x: 291, startPoint y: 81, endPoint x: 288, endPoint y: 79, distance: 3.4
click at [288, 79] on input "0.00" at bounding box center [297, 79] width 59 height 10
type input "0."
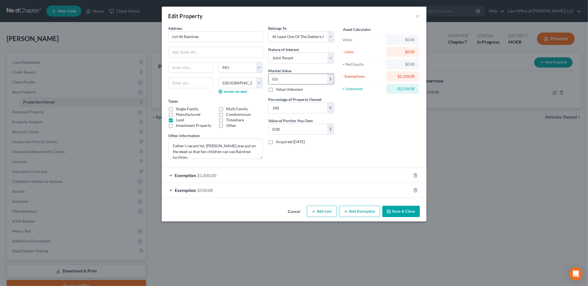
type input "0"
type input "2"
type input "2.00"
type input "25"
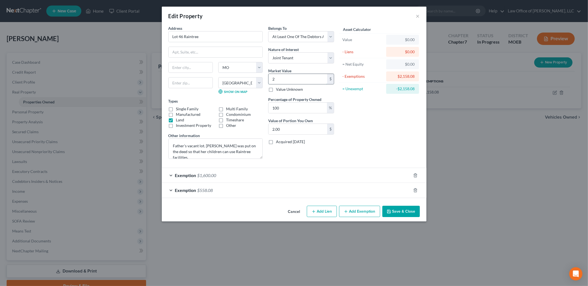
type input "25.00"
type input "250"
type input "250.00"
type input "2500"
type input "2,500.00"
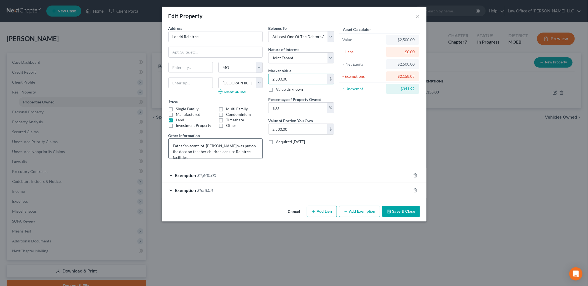
type input "2,500.00"
click at [250, 153] on textarea "Father's vacant lot. [PERSON_NAME] was put on the deed so that her children can…" at bounding box center [215, 148] width 94 height 20
click at [392, 211] on button "Save & Close" at bounding box center [400, 212] width 37 height 12
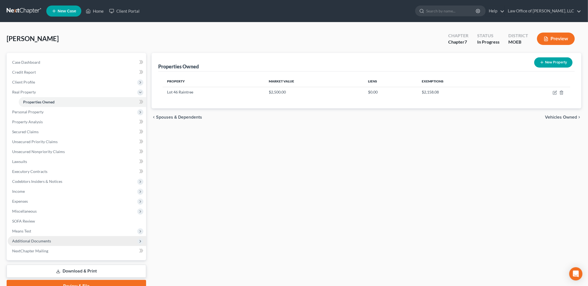
scroll to position [11, 0]
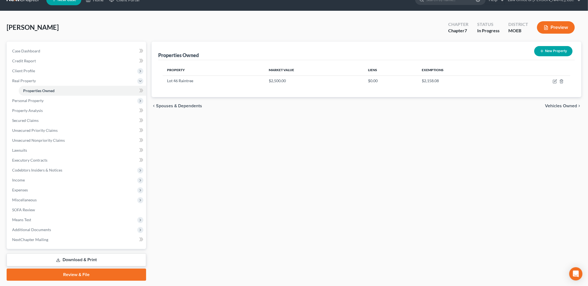
click at [74, 259] on link "Download & Print" at bounding box center [76, 259] width 139 height 13
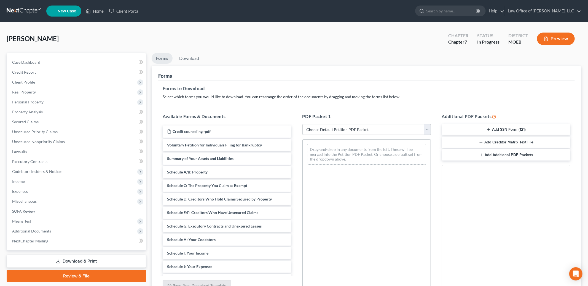
click at [353, 128] on select "Choose Default Petition PDF Packet Complete Bankruptcy Petition (all forms and …" at bounding box center [366, 129] width 128 height 11
select select "0"
click at [302, 124] on select "Choose Default Petition PDF Packet Complete Bankruptcy Petition (all forms and …" at bounding box center [366, 129] width 128 height 11
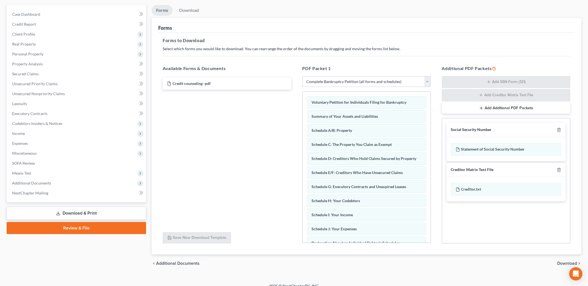
scroll to position [55, 0]
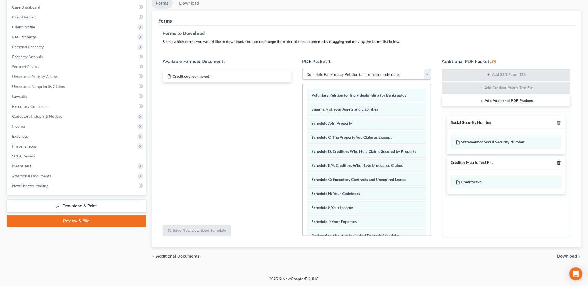
click at [559, 162] on line "button" at bounding box center [559, 162] width 0 height 1
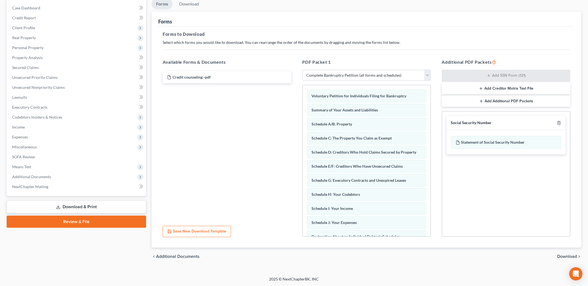
click at [565, 258] on span "Download" at bounding box center [567, 256] width 20 height 4
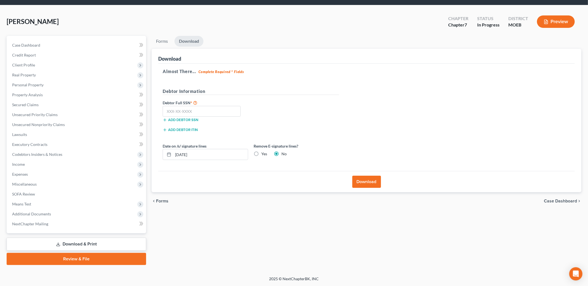
scroll to position [16, 0]
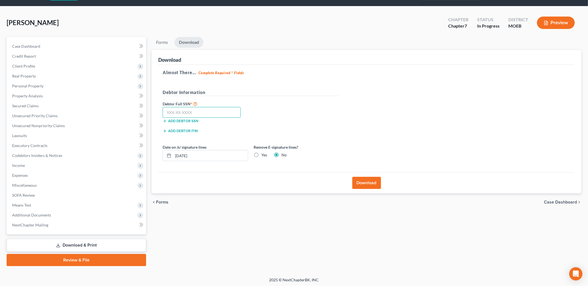
click at [215, 112] on input "text" at bounding box center [202, 112] width 78 height 11
type input "493-04-9802"
click at [367, 181] on button "Download" at bounding box center [366, 183] width 29 height 12
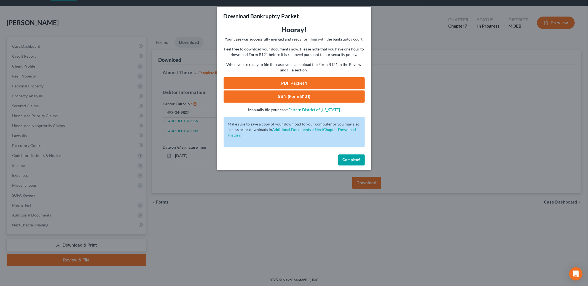
click at [300, 84] on link "PDF Packet 1" at bounding box center [293, 83] width 141 height 12
click at [312, 97] on link "SSN (Form B121)" at bounding box center [293, 96] width 141 height 12
